Goal: Task Accomplishment & Management: Manage account settings

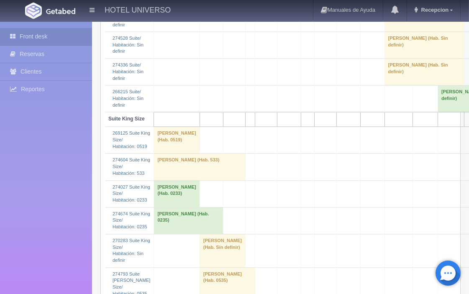
scroll to position [2092, 0]
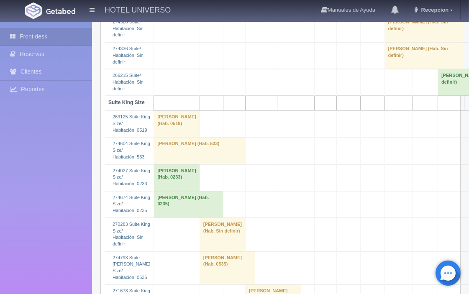
click at [200, 218] on td "[PERSON_NAME] (Hab. Sin definir)" at bounding box center [223, 234] width 46 height 33
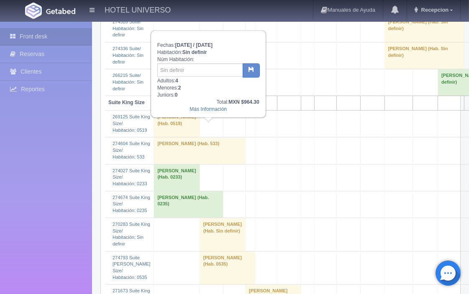
click at [200, 218] on td "[PERSON_NAME] (Hab. Sin definir)" at bounding box center [223, 234] width 46 height 33
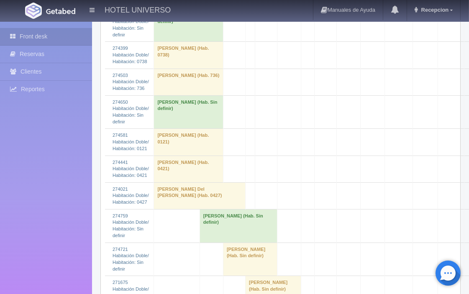
scroll to position [338, 0]
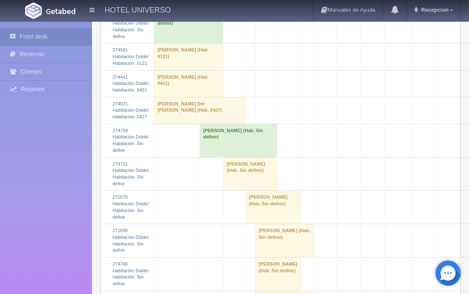
click at [208, 151] on td "[PERSON_NAME] (Hab. Sin definir)" at bounding box center [238, 140] width 77 height 33
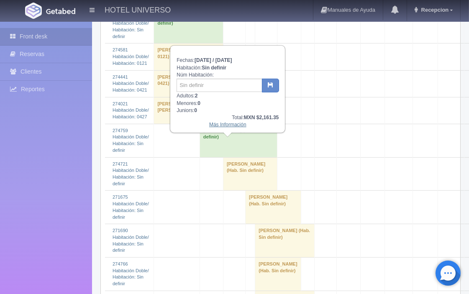
click at [225, 124] on link "Más Información" at bounding box center [227, 125] width 37 height 6
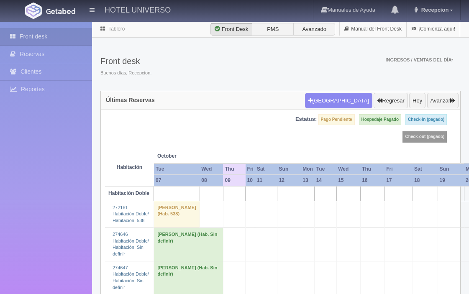
scroll to position [338, 0]
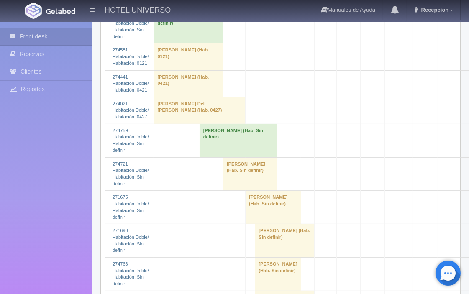
click at [214, 152] on td "[PERSON_NAME] (Hab. Sin definir)" at bounding box center [238, 140] width 77 height 33
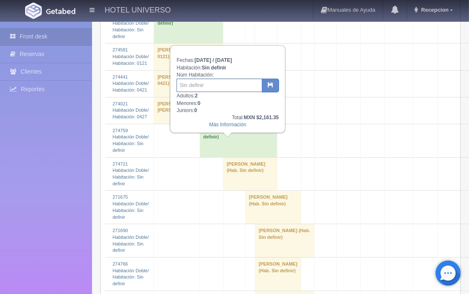
click at [197, 82] on input "text" at bounding box center [220, 85] width 86 height 13
type input "627"
click at [270, 83] on icon "button" at bounding box center [270, 84] width 5 height 5
